Goal: Transaction & Acquisition: Purchase product/service

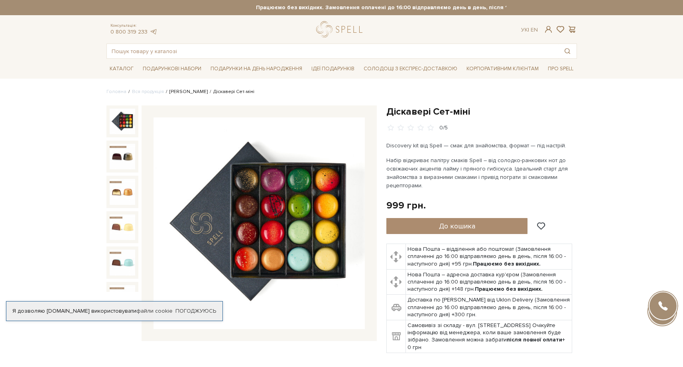
click at [180, 94] on link "[PERSON_NAME]" at bounding box center [189, 92] width 38 height 6
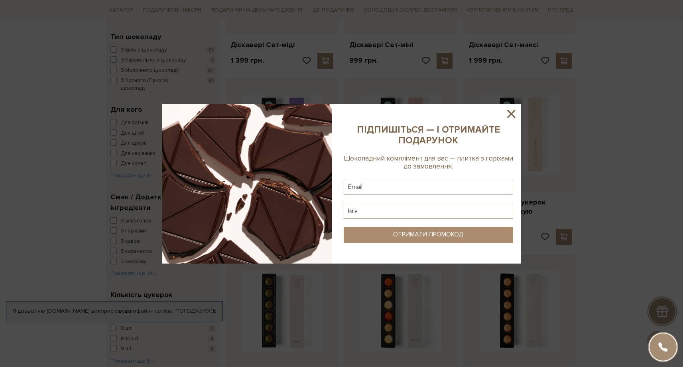
scroll to position [478, 0]
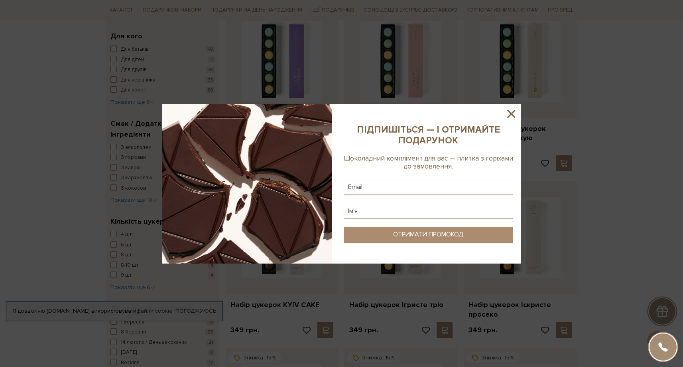
click at [512, 114] on icon at bounding box center [511, 114] width 8 height 8
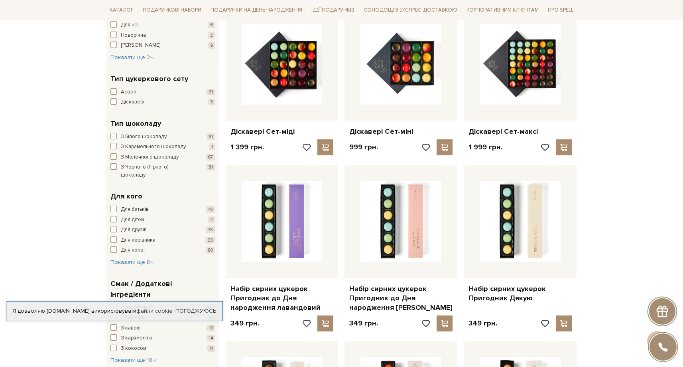
scroll to position [238, 0]
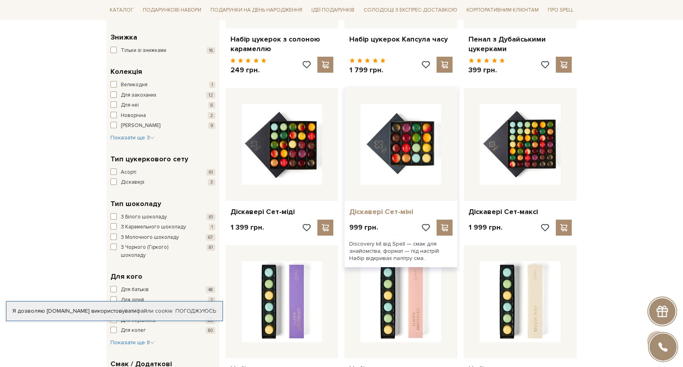
click at [385, 213] on link "Діскавері Сет-міні" at bounding box center [400, 211] width 103 height 9
